Goal: Transaction & Acquisition: Obtain resource

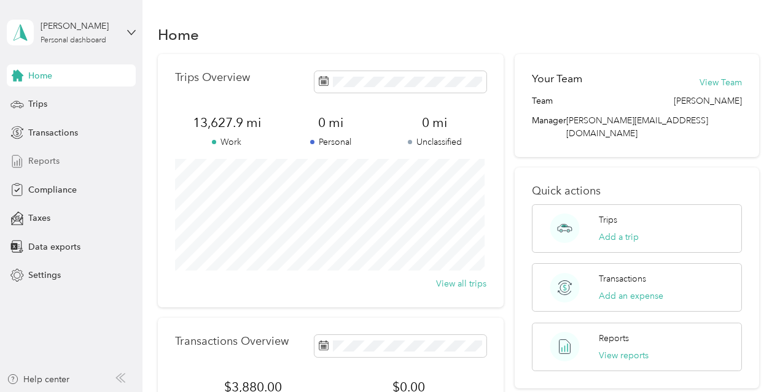
click at [50, 161] on span "Reports" at bounding box center [43, 161] width 31 height 13
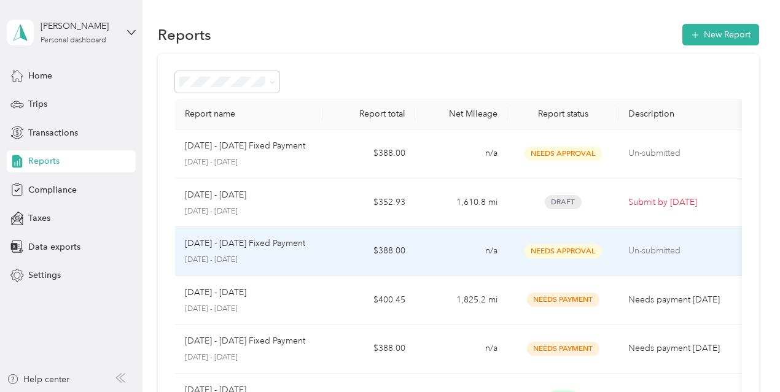
click at [305, 249] on p "[DATE] - [DATE] Fixed Payment" at bounding box center [245, 244] width 120 height 14
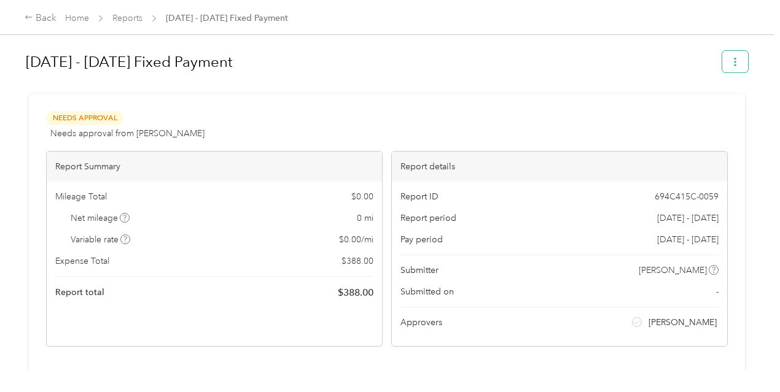
click at [733, 64] on icon "button" at bounding box center [734, 62] width 9 height 9
click at [710, 106] on span "Download" at bounding box center [696, 106] width 41 height 13
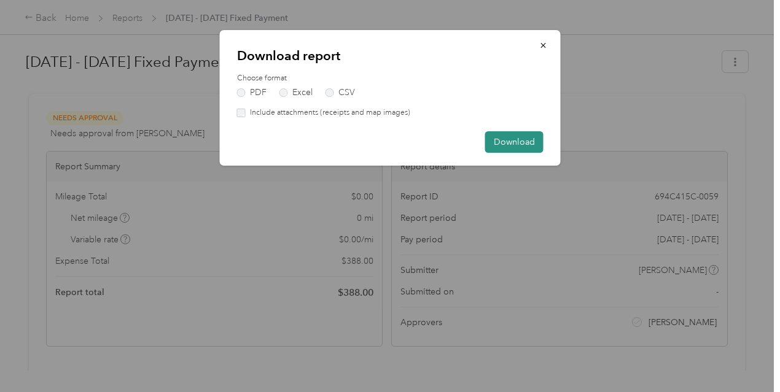
click at [524, 139] on button "Download" at bounding box center [514, 141] width 58 height 21
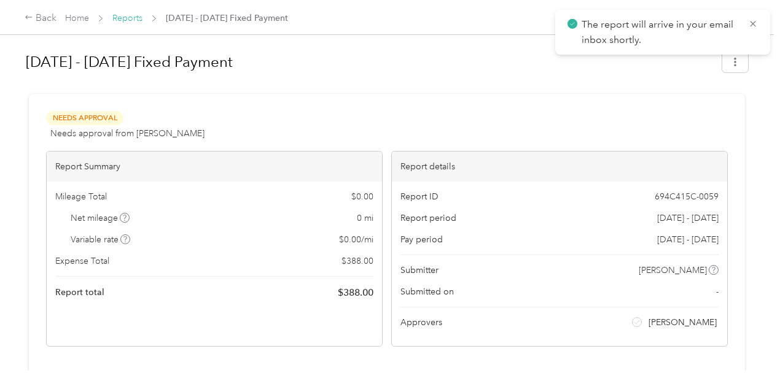
click at [123, 17] on link "Reports" at bounding box center [127, 18] width 30 height 10
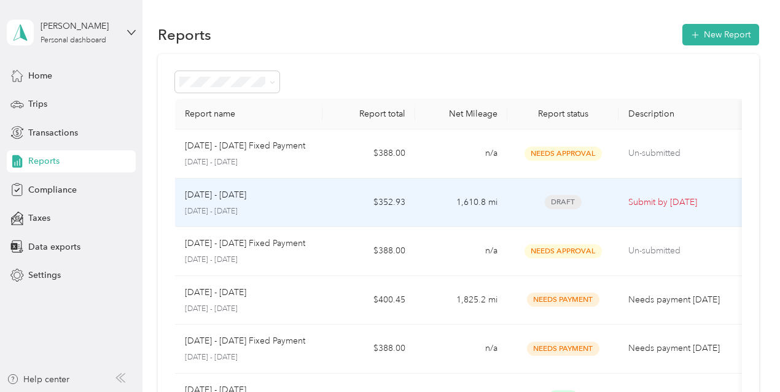
click at [238, 201] on div "[DATE] - [DATE] [DATE] - [DATE]" at bounding box center [249, 202] width 128 height 29
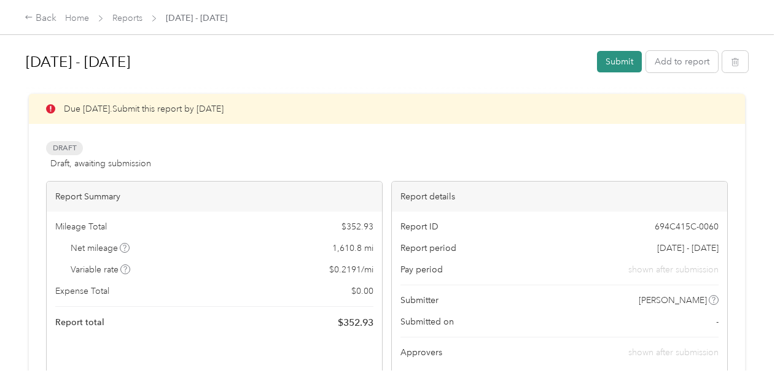
click at [622, 66] on button "Submit" at bounding box center [619, 61] width 45 height 21
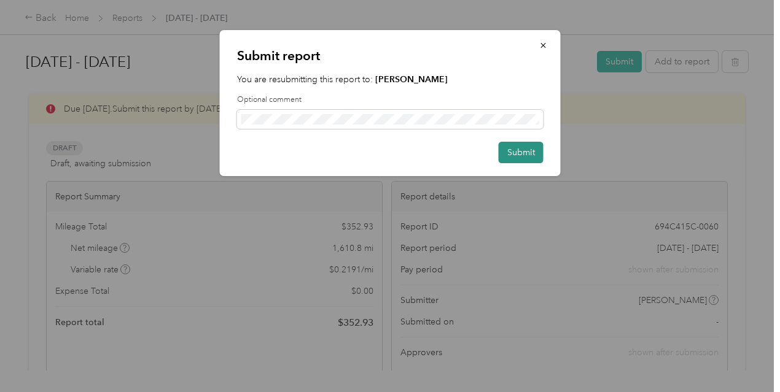
click at [511, 151] on button "Submit" at bounding box center [520, 152] width 45 height 21
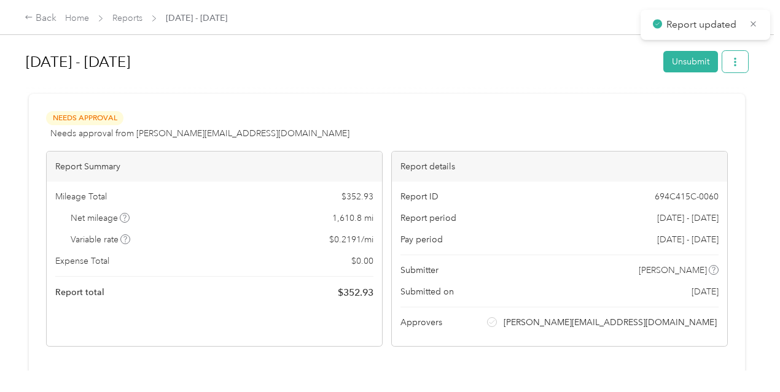
click at [737, 65] on button "button" at bounding box center [735, 61] width 26 height 21
click at [709, 111] on span "Download" at bounding box center [696, 106] width 41 height 13
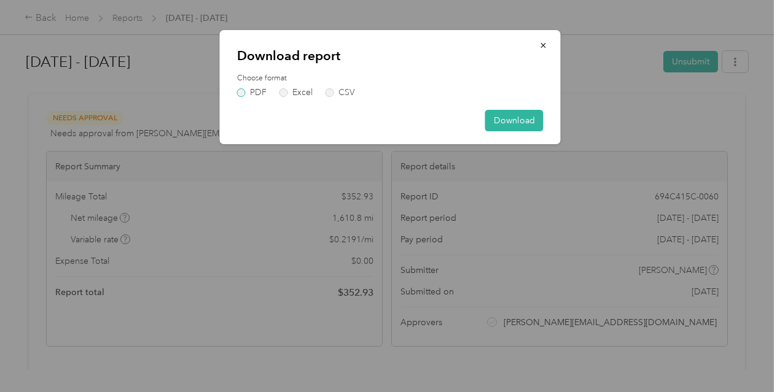
click at [240, 93] on label "PDF" at bounding box center [251, 92] width 29 height 9
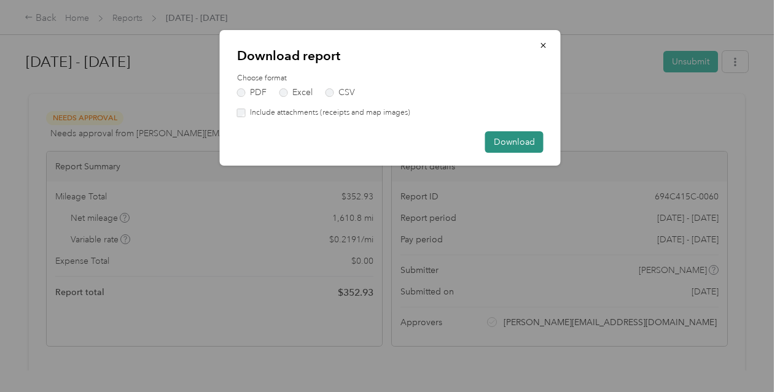
click at [503, 136] on button "Download" at bounding box center [514, 141] width 58 height 21
